Goal: Book appointment/travel/reservation

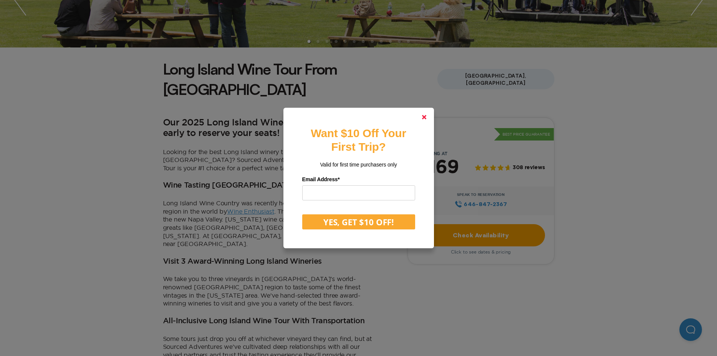
click at [426, 116] on polygon at bounding box center [424, 117] width 5 height 5
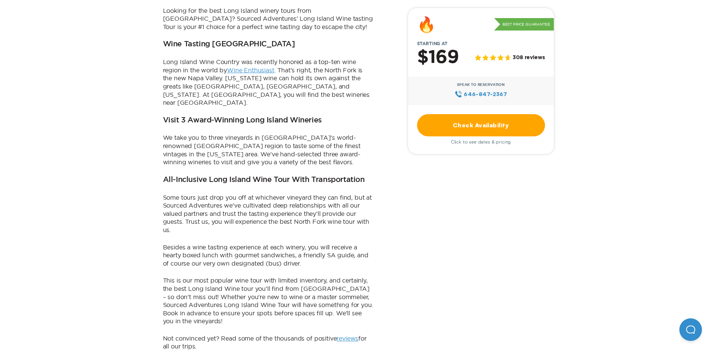
scroll to position [226, 0]
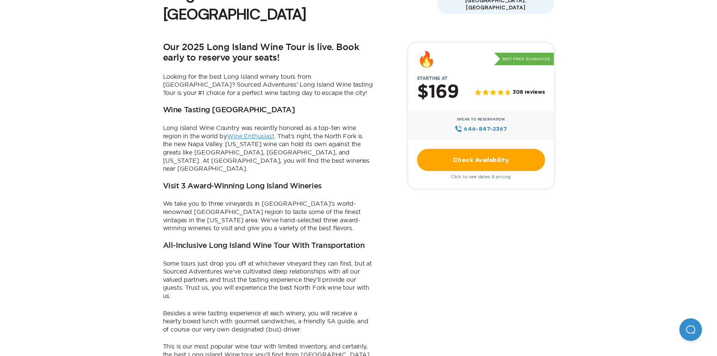
click at [472, 149] on link "Check Availability" at bounding box center [481, 160] width 128 height 22
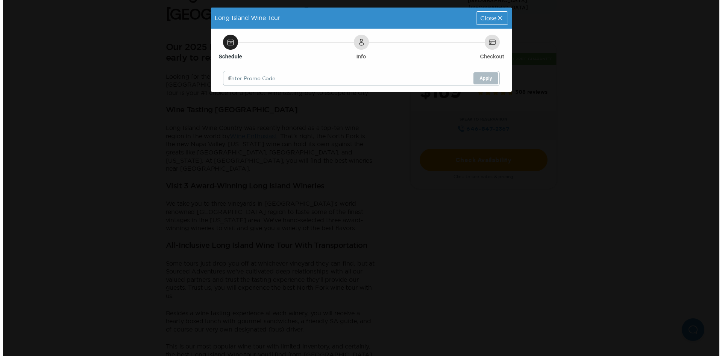
scroll to position [0, 0]
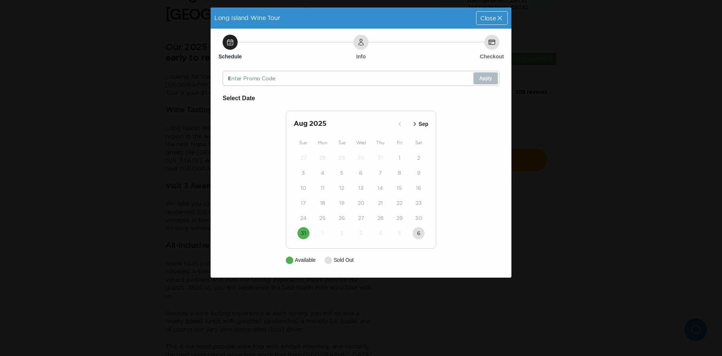
click at [414, 125] on icon "button" at bounding box center [415, 124] width 8 height 8
click at [416, 125] on icon "button" at bounding box center [416, 124] width 2 height 4
click at [491, 18] on span "Close" at bounding box center [489, 18] width 16 height 6
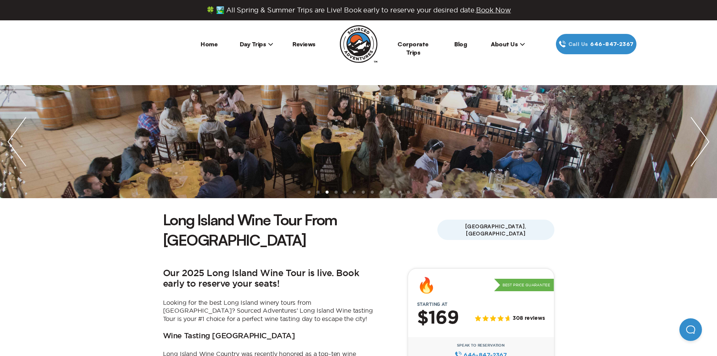
scroll to position [113, 0]
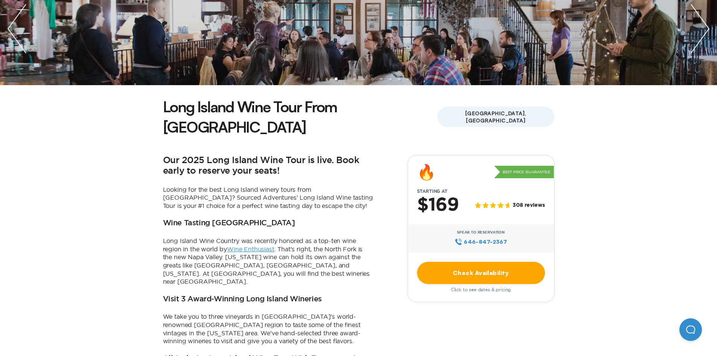
click at [486, 262] on link "Check Availability" at bounding box center [481, 273] width 128 height 22
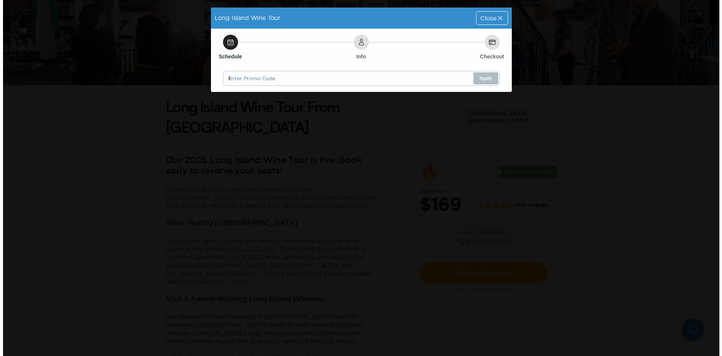
scroll to position [0, 0]
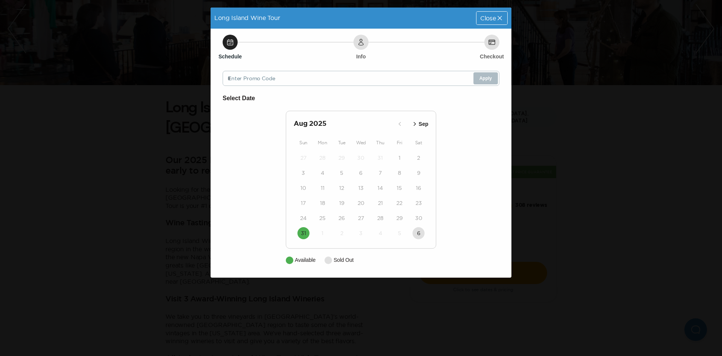
click at [417, 123] on icon "button" at bounding box center [415, 124] width 8 height 8
click at [416, 123] on icon "button" at bounding box center [416, 124] width 2 height 4
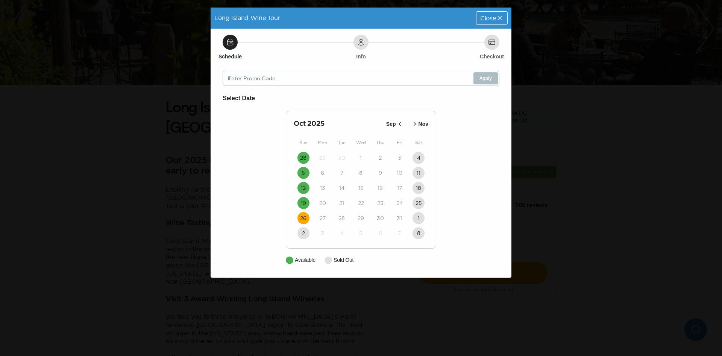
click at [305, 218] on time "26" at bounding box center [303, 218] width 6 height 8
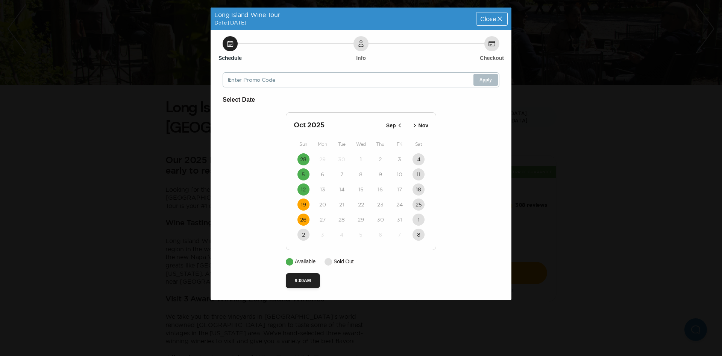
click at [303, 205] on time "19" at bounding box center [303, 205] width 5 height 8
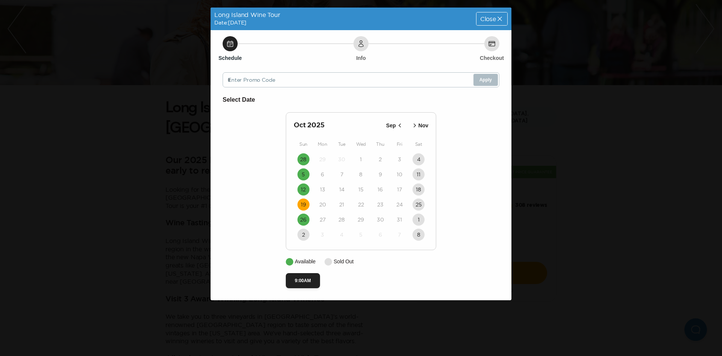
click at [490, 17] on span "Close" at bounding box center [489, 19] width 16 height 6
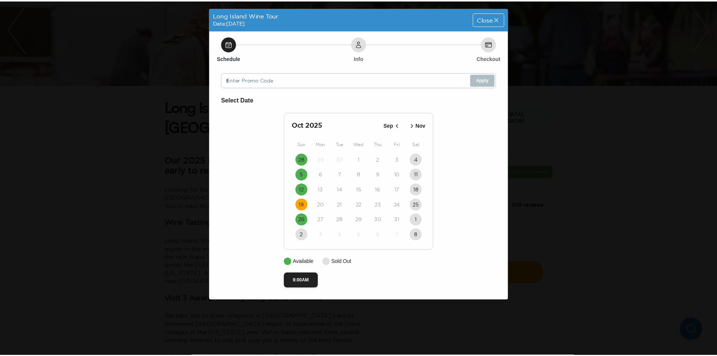
scroll to position [113, 0]
